Goal: Find contact information: Find contact information

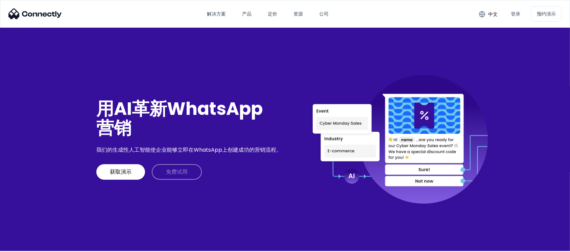
click at [190, 173] on link "免费试用" at bounding box center [177, 172] width 50 height 16
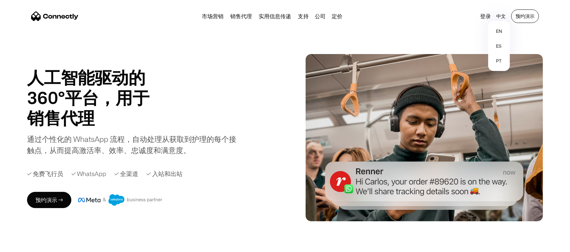
click at [527, 15] on link "预约演示" at bounding box center [525, 16] width 28 height 14
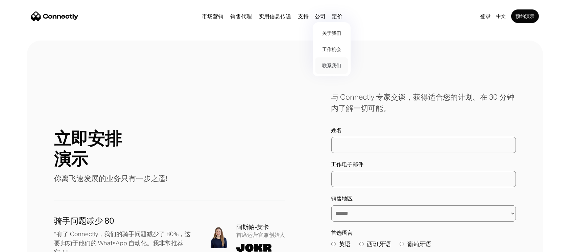
click at [335, 65] on link "联系我们" at bounding box center [331, 65] width 32 height 16
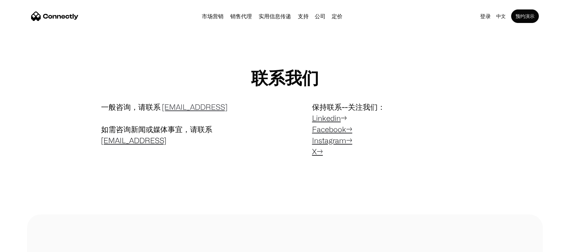
drag, startPoint x: 251, startPoint y: 107, endPoint x: 162, endPoint y: 107, distance: 89.2
click at [162, 107] on p "一般咨询，请联系 contact@connectly.ai 如需咨询新闻或媒体事宜，请联系 press@connectly.ai" at bounding box center [179, 123] width 157 height 45
copy link "[EMAIL_ADDRESS]"
click at [262, 108] on div "一般咨询，请联系 contact@connectly.ai 如需咨询新闻或媒体事宜，请联系 press@connectly.ai 保持联系--关注我们： Li…" at bounding box center [285, 130] width 462 height 59
drag, startPoint x: 246, startPoint y: 108, endPoint x: 169, endPoint y: 105, distance: 77.4
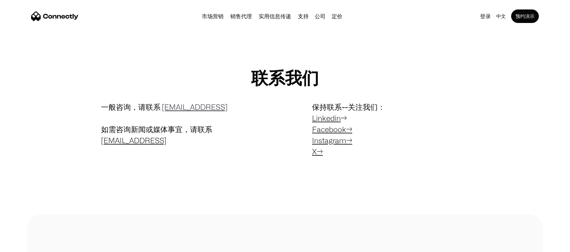
click at [160, 107] on p "一般咨询，请联系 contact@connectly.ai 如需咨询新闻或媒体事宜，请联系 press@connectly.ai" at bounding box center [179, 123] width 157 height 45
copy p "[EMAIL_ADDRESS]"
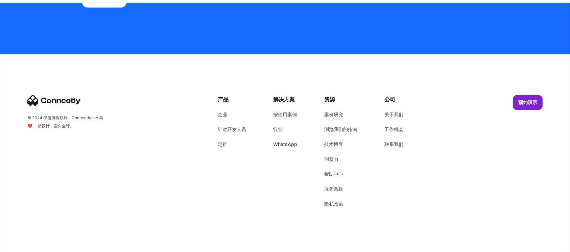
scroll to position [1710, 0]
click at [394, 152] on link "联系我们" at bounding box center [394, 144] width 19 height 15
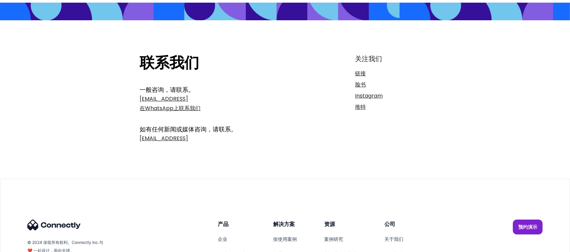
scroll to position [40, 0]
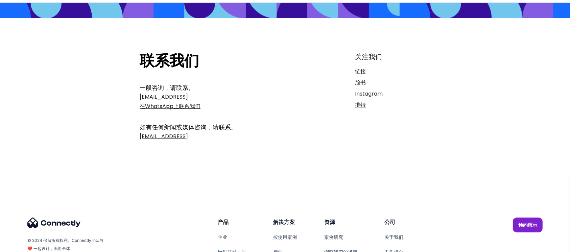
click at [375, 95] on span "Instagram" at bounding box center [369, 94] width 28 height 8
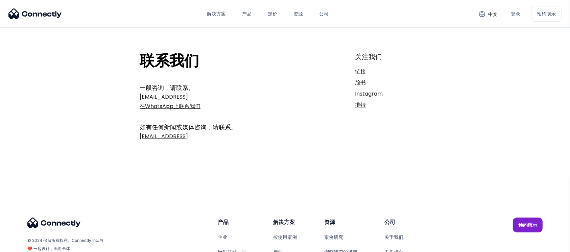
click at [362, 69] on link "链接" at bounding box center [392, 71] width 75 height 9
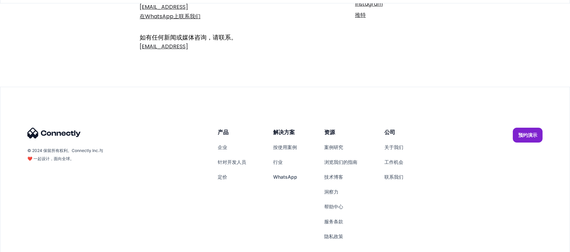
scroll to position [162, 0]
